Goal: Transaction & Acquisition: Purchase product/service

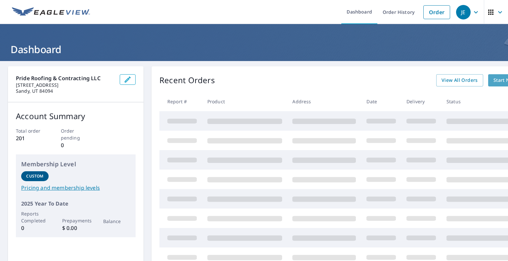
click at [496, 80] on span "Start New Order" at bounding box center [512, 80] width 38 height 8
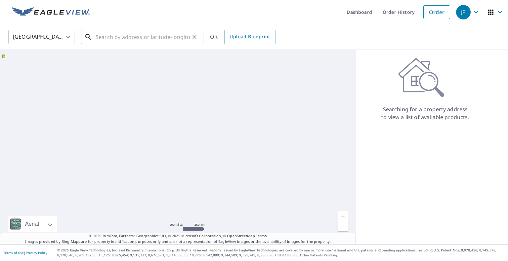
click at [115, 38] on input "text" at bounding box center [143, 37] width 94 height 19
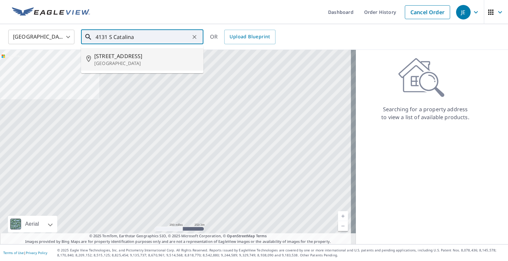
click at [131, 63] on p "[GEOGRAPHIC_DATA]" at bounding box center [146, 63] width 104 height 7
type input "[STREET_ADDRESS]"
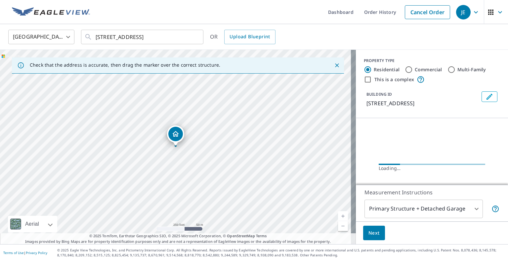
click at [338, 215] on link "Current Level 17, Zoom In" at bounding box center [343, 217] width 10 height 10
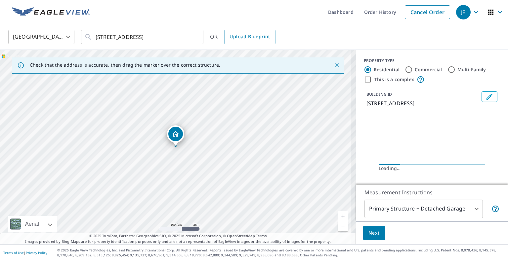
click at [338, 215] on link "Current Level 18, Zoom In" at bounding box center [343, 217] width 10 height 10
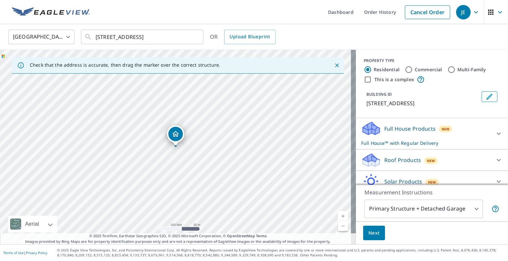
click at [339, 215] on link "Current Level 18, Zoom In" at bounding box center [343, 217] width 10 height 10
click at [339, 215] on link "Current Level 19, Zoom In" at bounding box center [343, 217] width 10 height 10
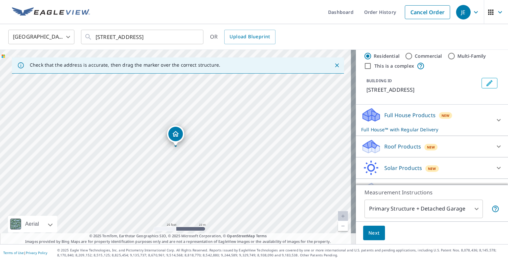
scroll to position [14, 0]
click at [494, 150] on icon at bounding box center [498, 146] width 8 height 8
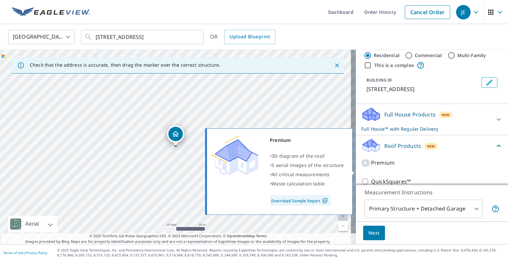
click at [361, 167] on input "Premium" at bounding box center [366, 163] width 10 height 8
checkbox input "true"
checkbox input "false"
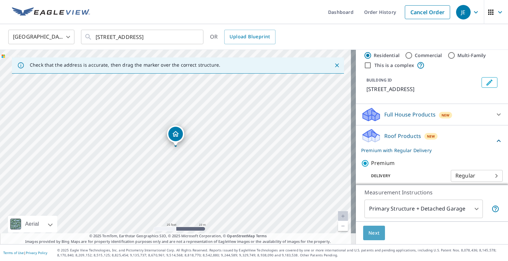
click at [368, 231] on span "Next" at bounding box center [373, 233] width 11 height 8
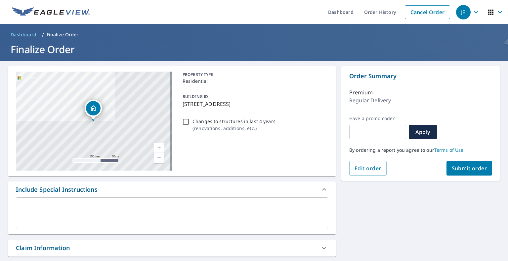
click at [472, 168] on span "Submit order" at bounding box center [468, 168] width 35 height 7
